Goal: Obtain resource: Obtain resource

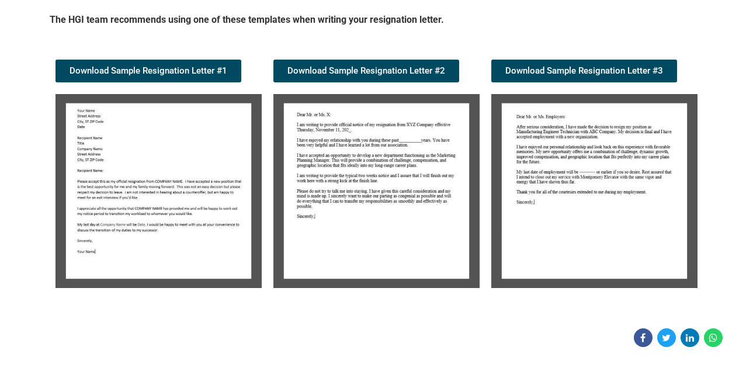
scroll to position [232, 0]
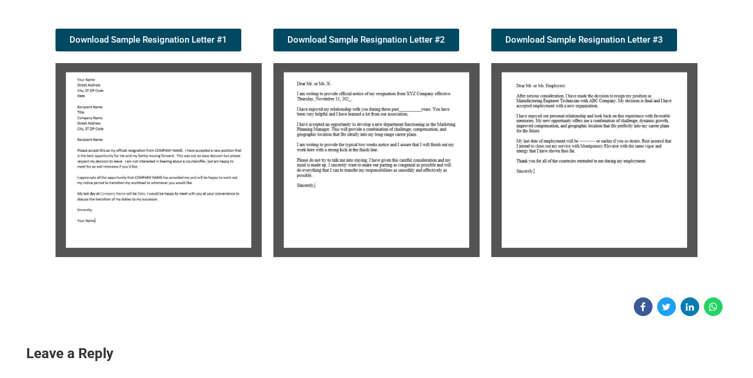
drag, startPoint x: 760, startPoint y: 55, endPoint x: 761, endPoint y: 108, distance: 53.2
click at [150, 127] on img at bounding box center [158, 160] width 206 height 194
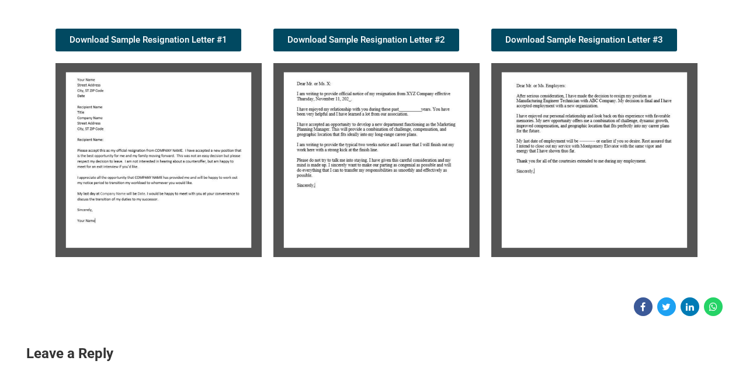
click at [150, 127] on img at bounding box center [158, 160] width 206 height 194
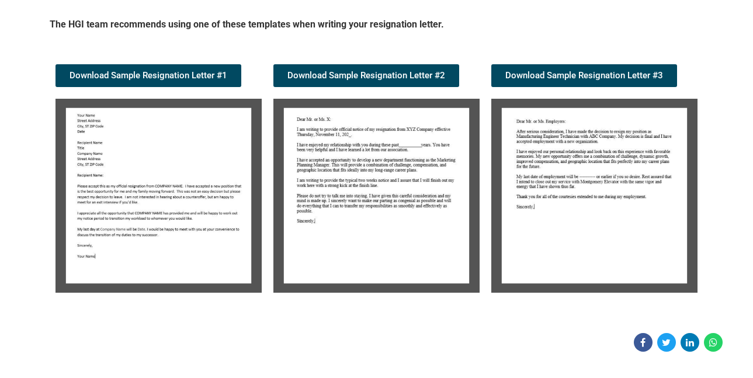
scroll to position [201, 0]
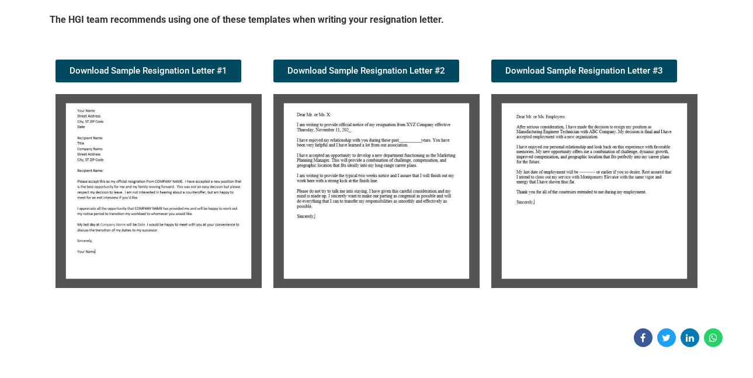
click at [110, 143] on img at bounding box center [158, 191] width 206 height 194
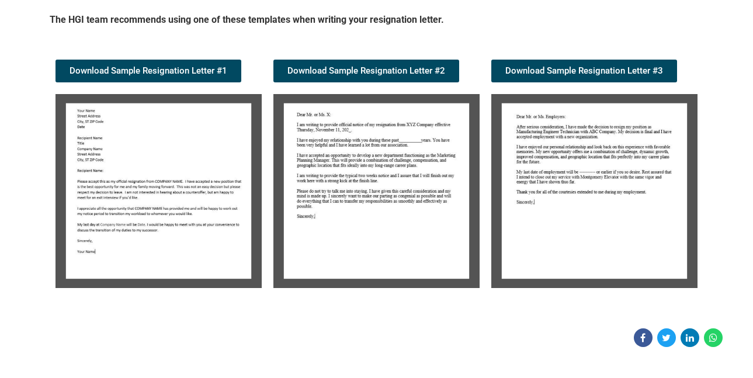
click at [110, 143] on img at bounding box center [158, 191] width 206 height 194
click at [133, 205] on img at bounding box center [158, 191] width 206 height 194
